Goal: Information Seeking & Learning: Learn about a topic

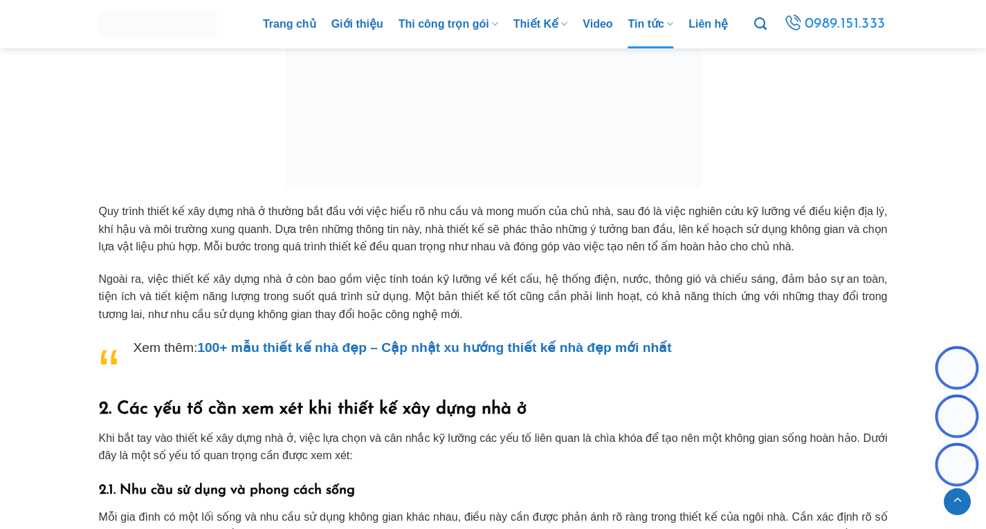
scroll to position [1062, 0]
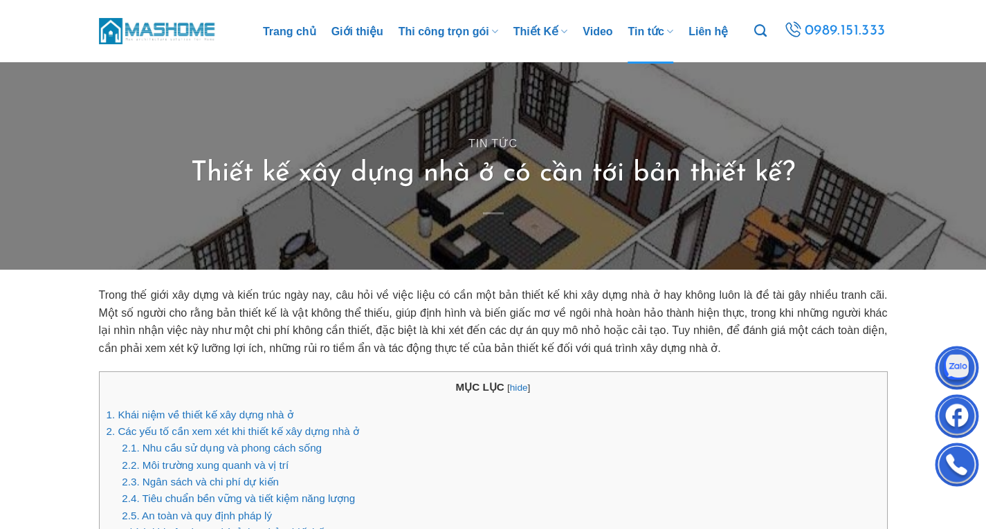
click at [482, 266] on div "Tin tức Thiết kế xây dựng nhà ở có cần tới bản thiết kế?" at bounding box center [493, 166] width 809 height 208
click at [476, 246] on div "Tin tức Thiết kế xây dựng nhà ở có cần tới bản thiết kế?" at bounding box center [493, 166] width 809 height 208
click at [205, 413] on link "1. Khái niệm về thiết kế xây dựng nhà ở" at bounding box center [200, 415] width 187 height 12
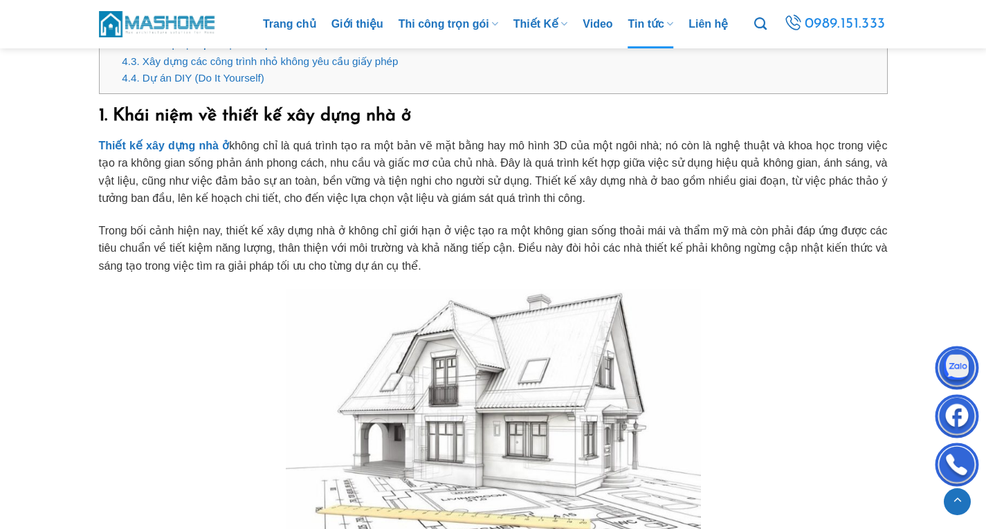
scroll to position [654, 0]
